Goal: Task Accomplishment & Management: Use online tool/utility

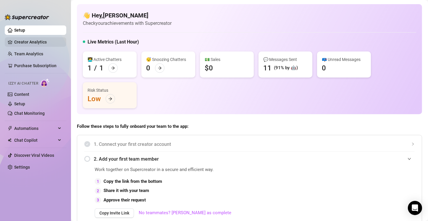
click at [52, 40] on link "Creator Analytics" at bounding box center [37, 41] width 47 height 9
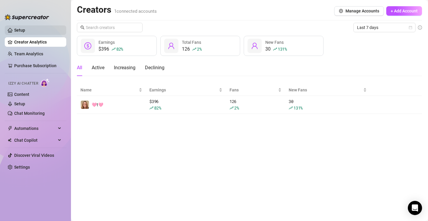
click at [25, 32] on link "Setup" at bounding box center [19, 30] width 11 height 5
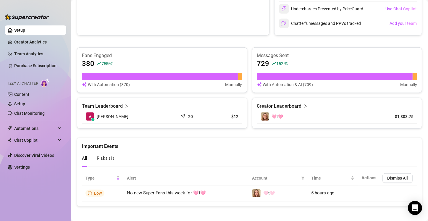
scroll to position [330, 0]
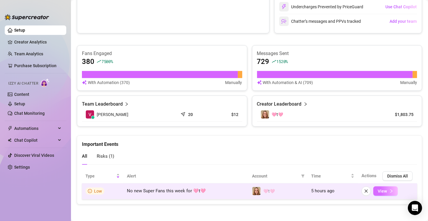
click at [389, 189] on icon "right" at bounding box center [391, 191] width 4 height 4
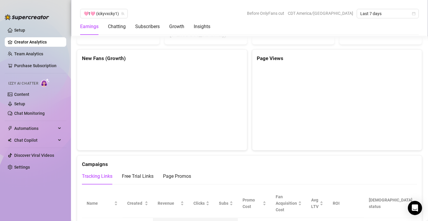
scroll to position [596, 0]
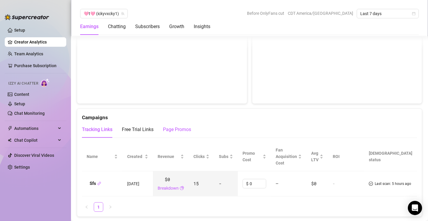
click at [169, 126] on div "Page Promos" at bounding box center [177, 129] width 28 height 7
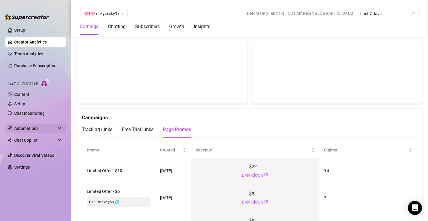
click at [39, 127] on span "Automations" at bounding box center [35, 128] width 42 height 9
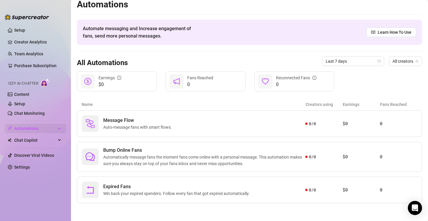
scroll to position [5, 0]
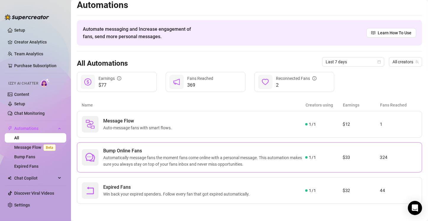
click at [127, 152] on span "Bump Online Fans" at bounding box center [204, 150] width 202 height 7
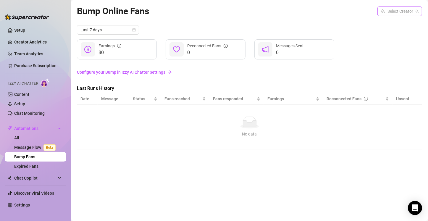
click at [396, 13] on input "search" at bounding box center [397, 11] width 32 height 9
click at [386, 24] on span "🩷t🩷" at bounding box center [387, 23] width 12 height 7
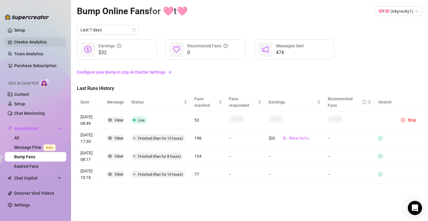
click at [32, 42] on link "Creator Analytics" at bounding box center [37, 41] width 47 height 9
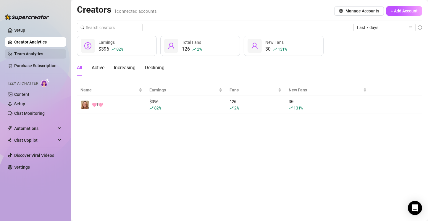
click at [43, 56] on link "Team Analytics" at bounding box center [28, 53] width 29 height 5
